Goal: Task Accomplishment & Management: Complete application form

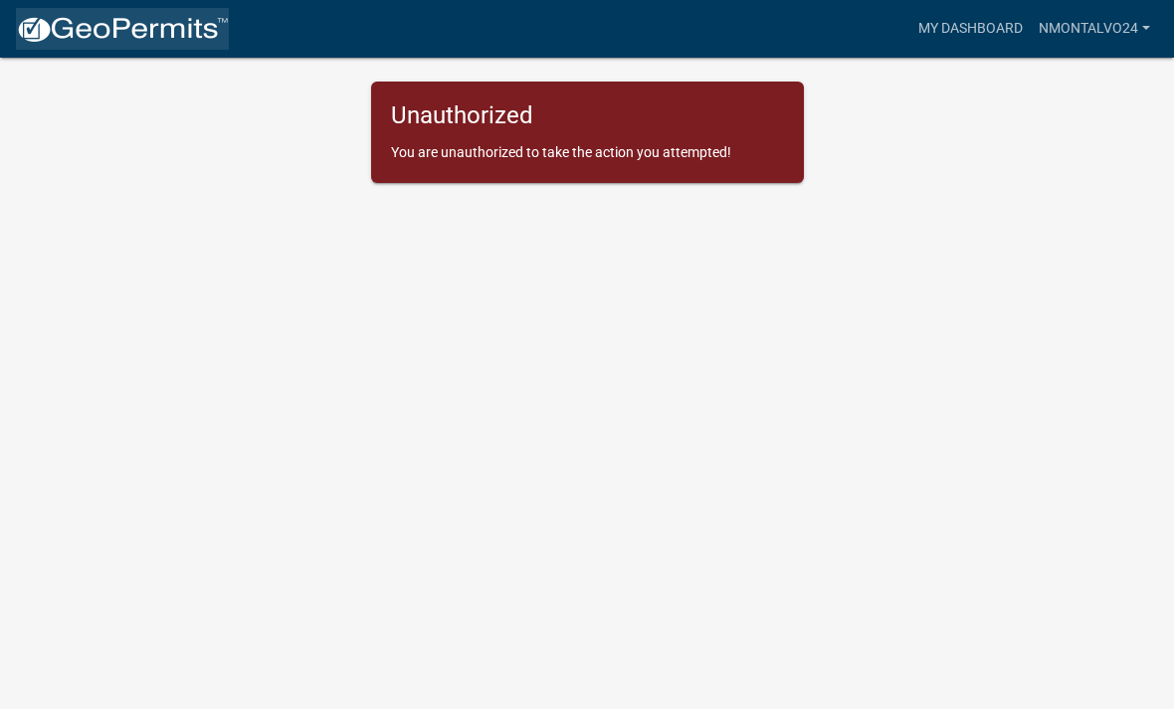
click at [174, 44] on img at bounding box center [122, 30] width 213 height 30
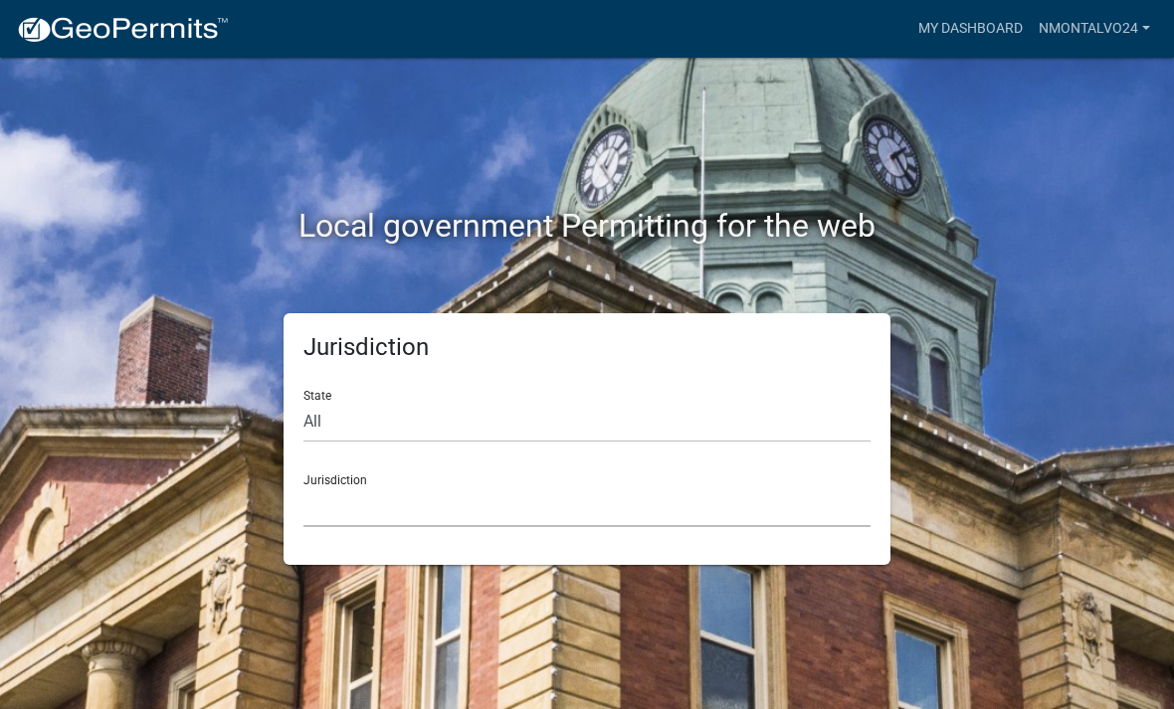
click at [536, 514] on select "[GEOGRAPHIC_DATA], [US_STATE] [GEOGRAPHIC_DATA], [US_STATE][PERSON_NAME][GEOGRA…" at bounding box center [586, 507] width 567 height 41
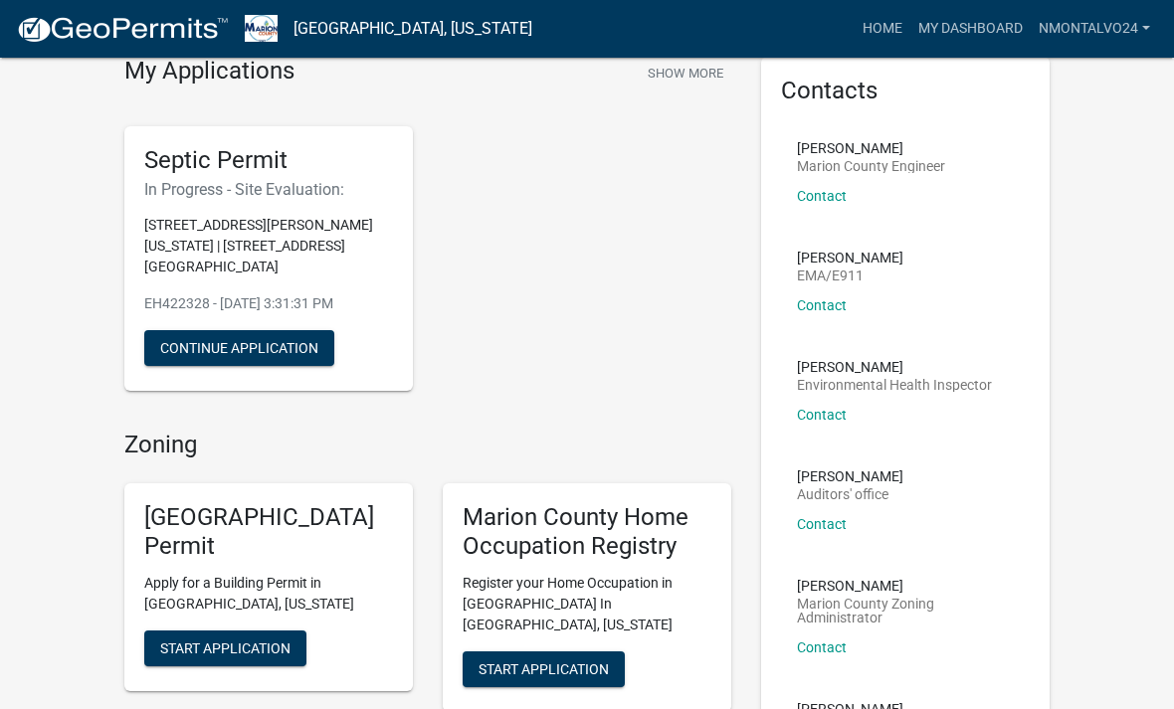
scroll to position [87, 0]
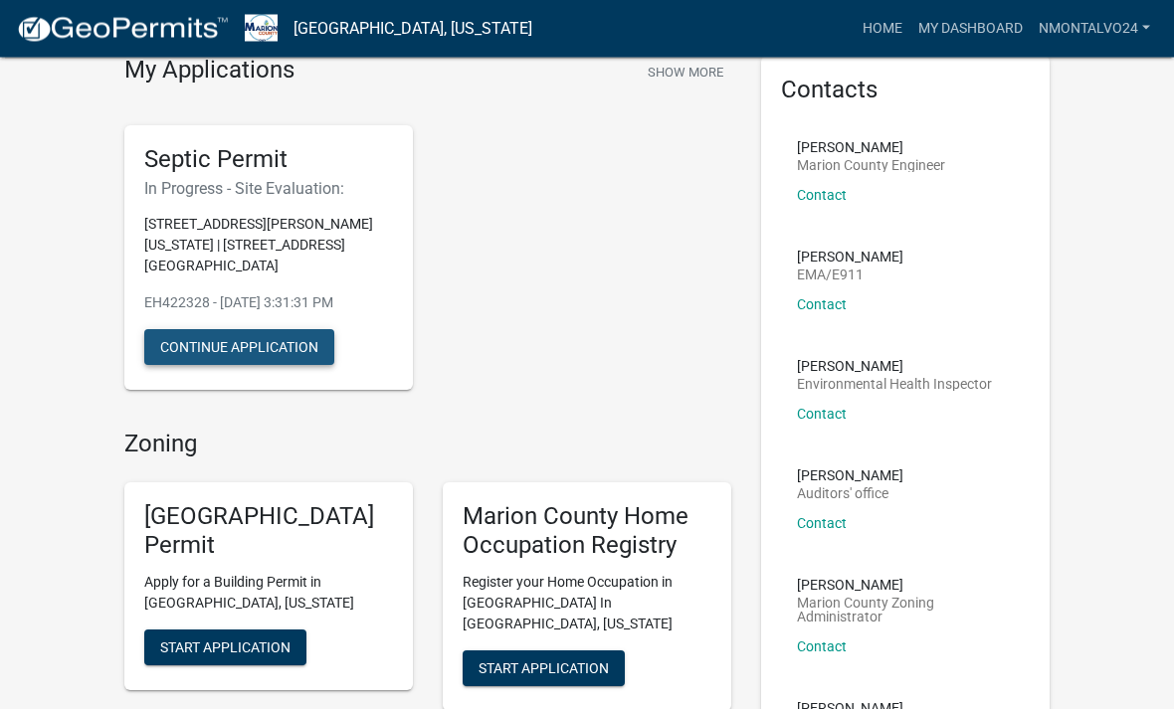
click at [301, 330] on button "Continue Application" at bounding box center [239, 348] width 190 height 36
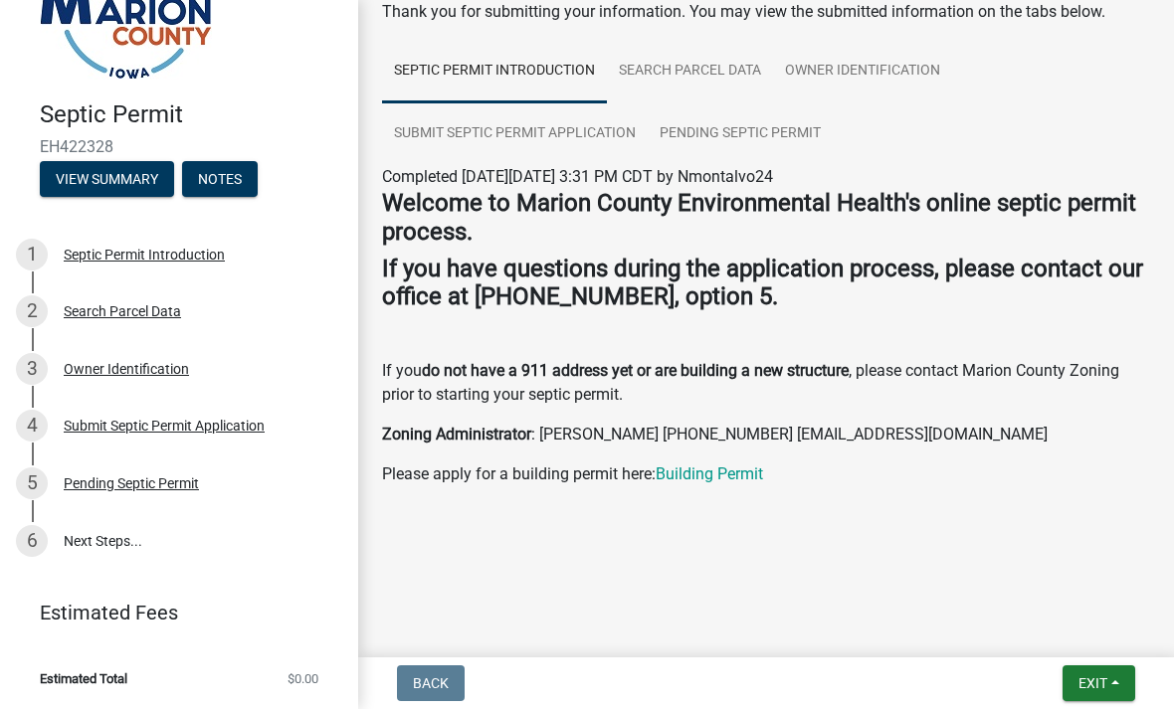
scroll to position [129, 0]
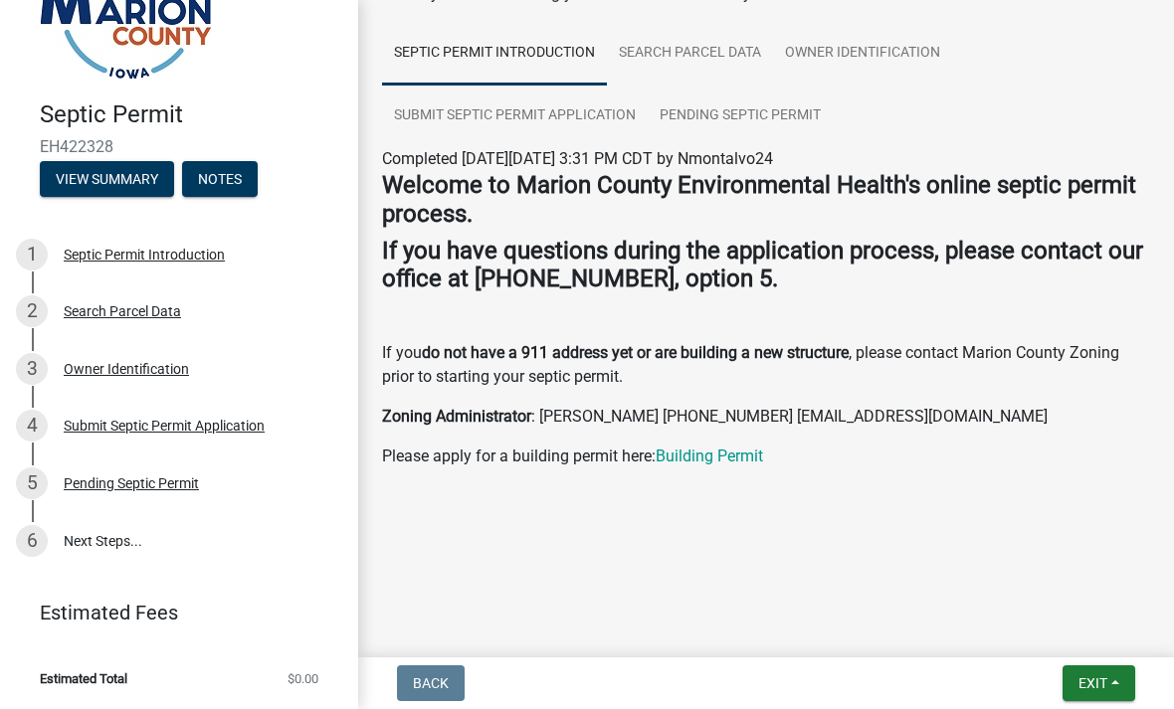
click at [126, 548] on link "6 Next Steps..." at bounding box center [179, 541] width 358 height 58
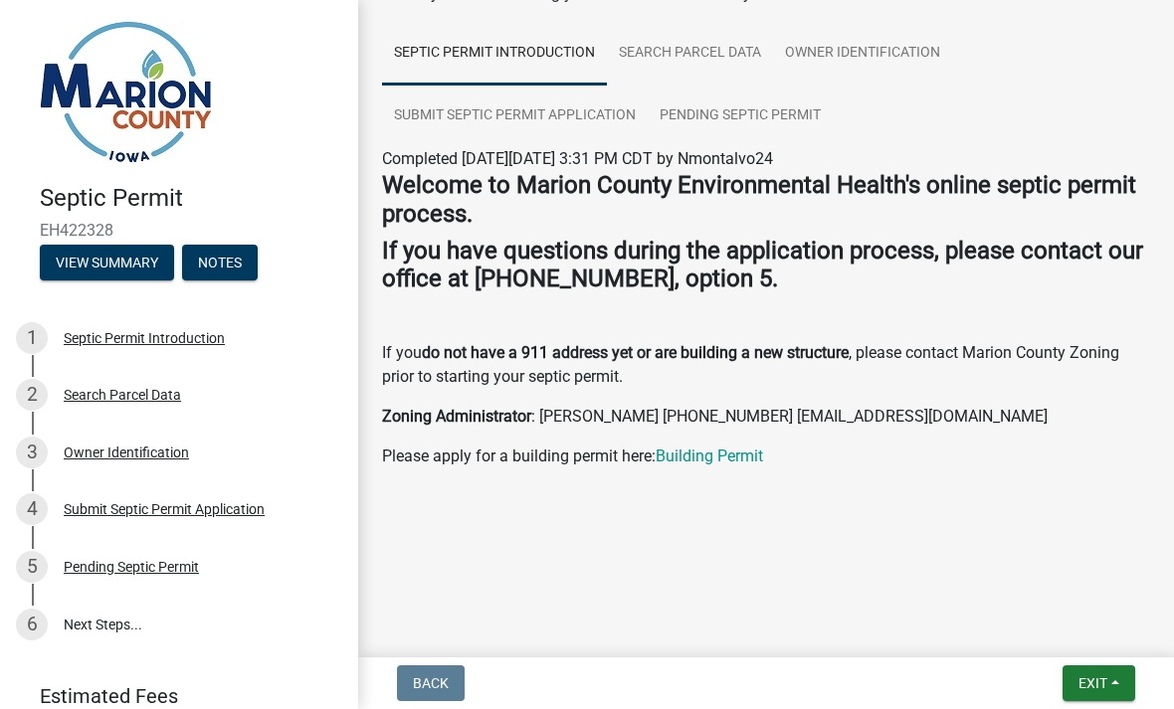
scroll to position [0, 0]
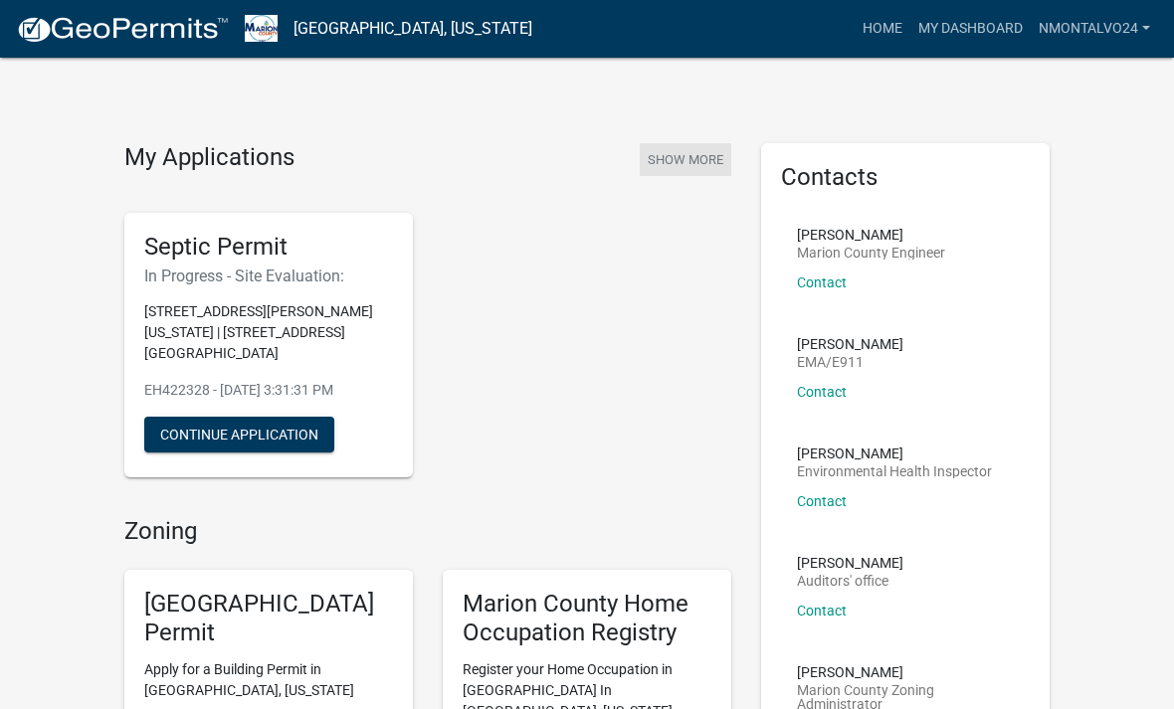
click at [698, 154] on button "Show More" at bounding box center [686, 159] width 92 height 33
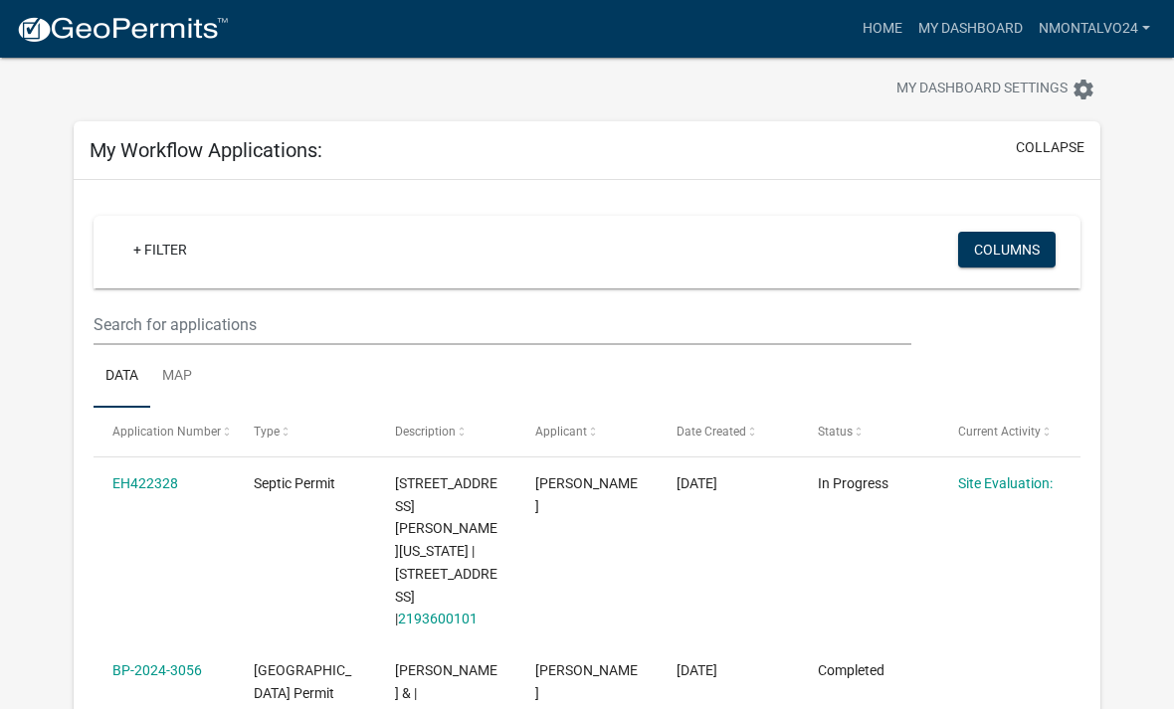
scroll to position [43, 0]
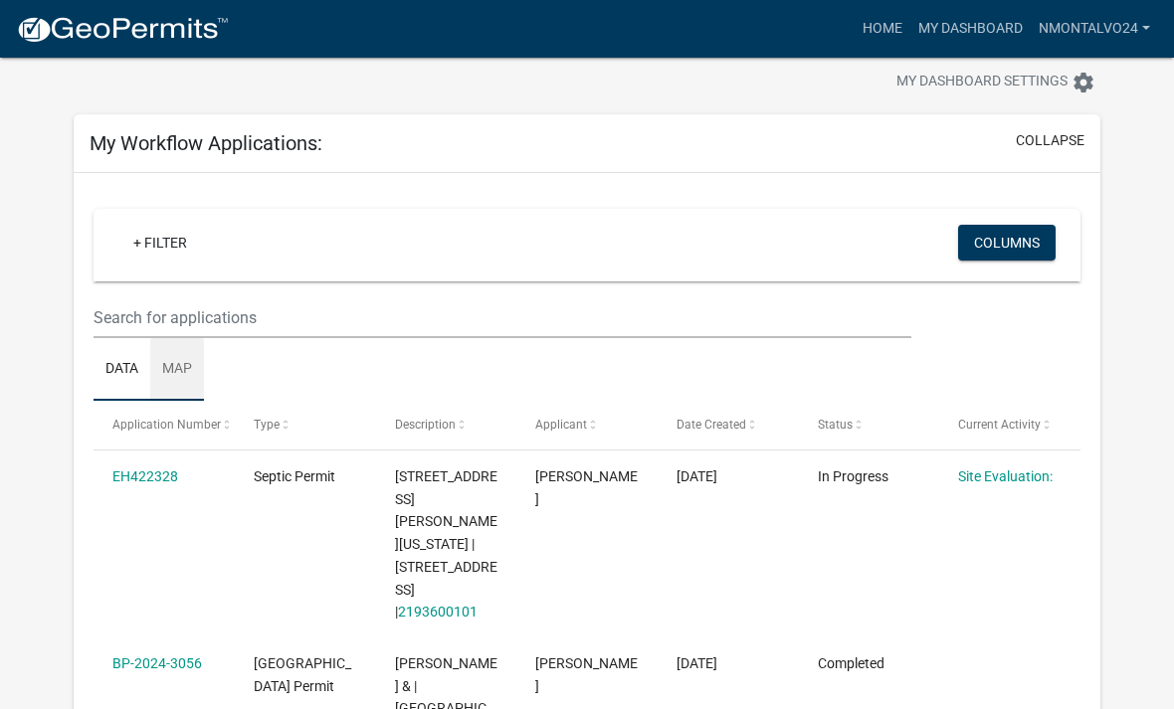
click at [184, 367] on link "Map" at bounding box center [177, 370] width 54 height 64
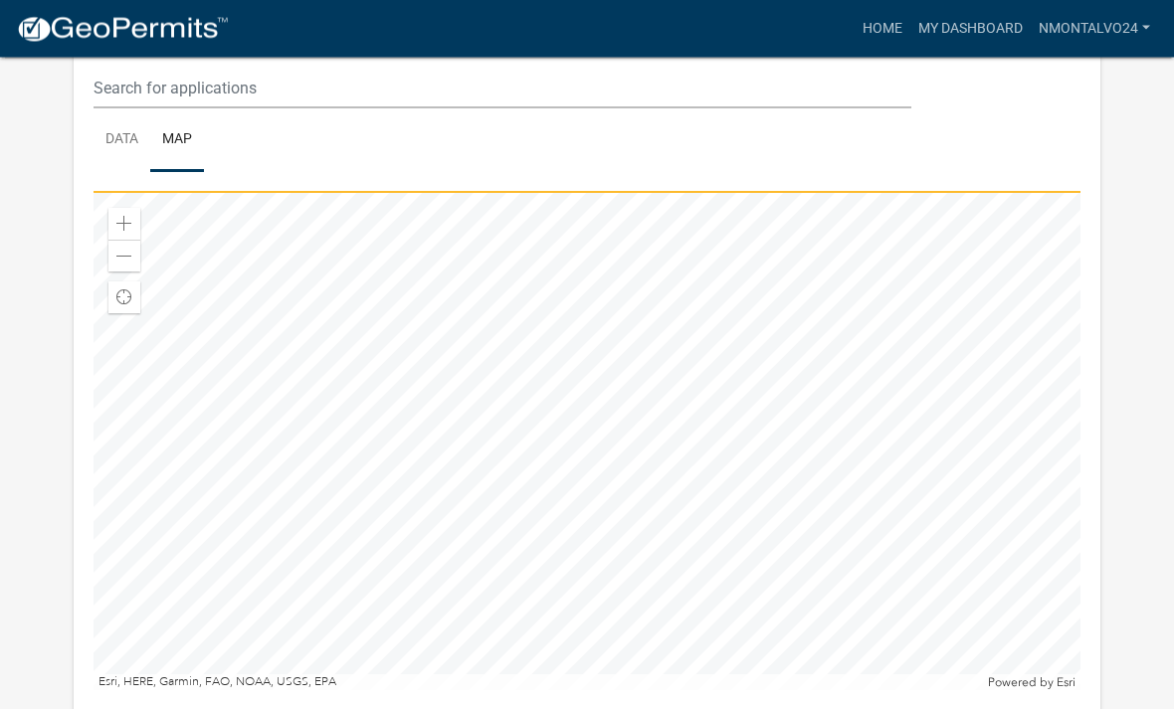
scroll to position [284, 0]
